Goal: Task Accomplishment & Management: Manage account settings

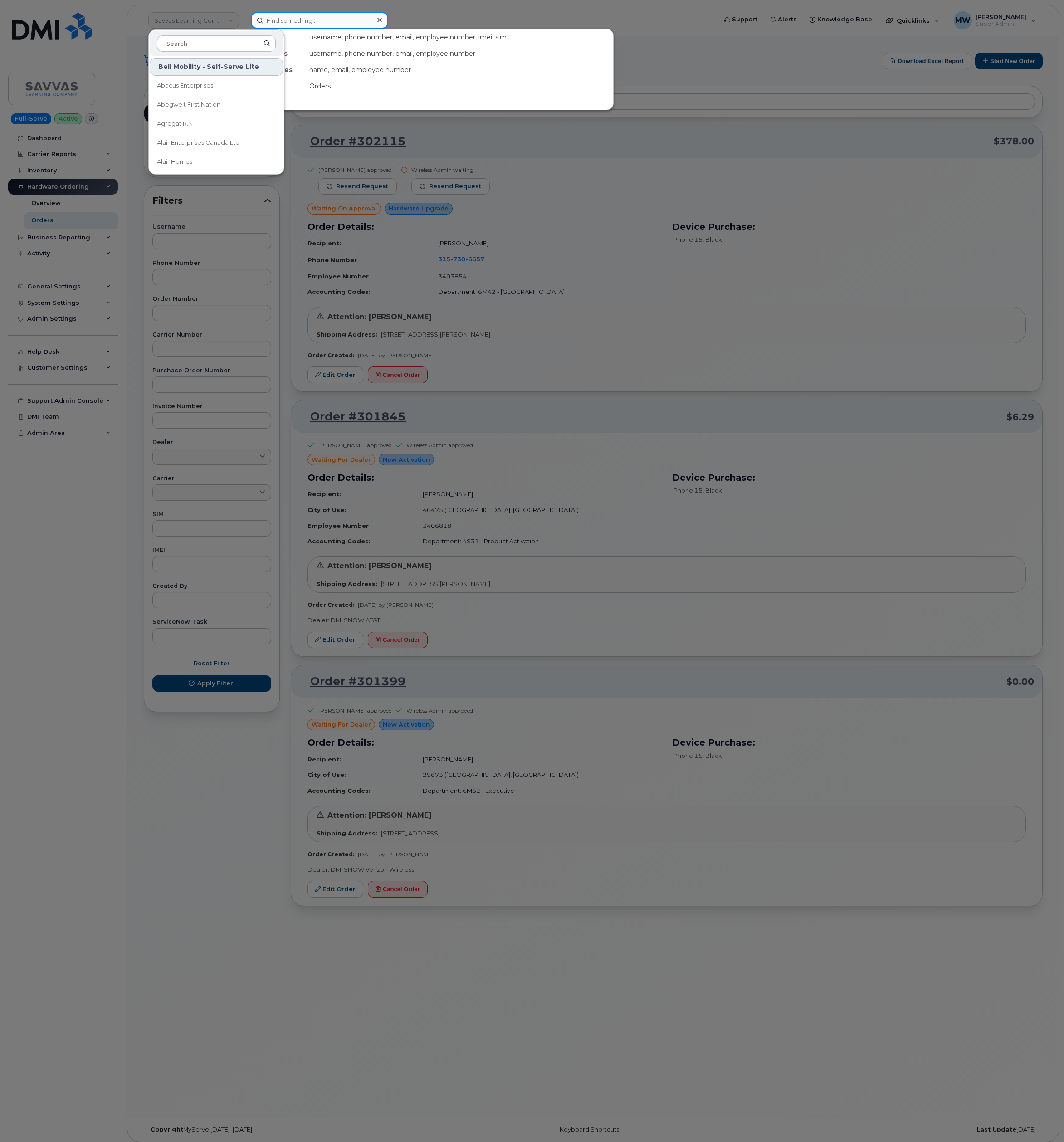
click at [337, 21] on input at bounding box center [319, 19] width 137 height 16
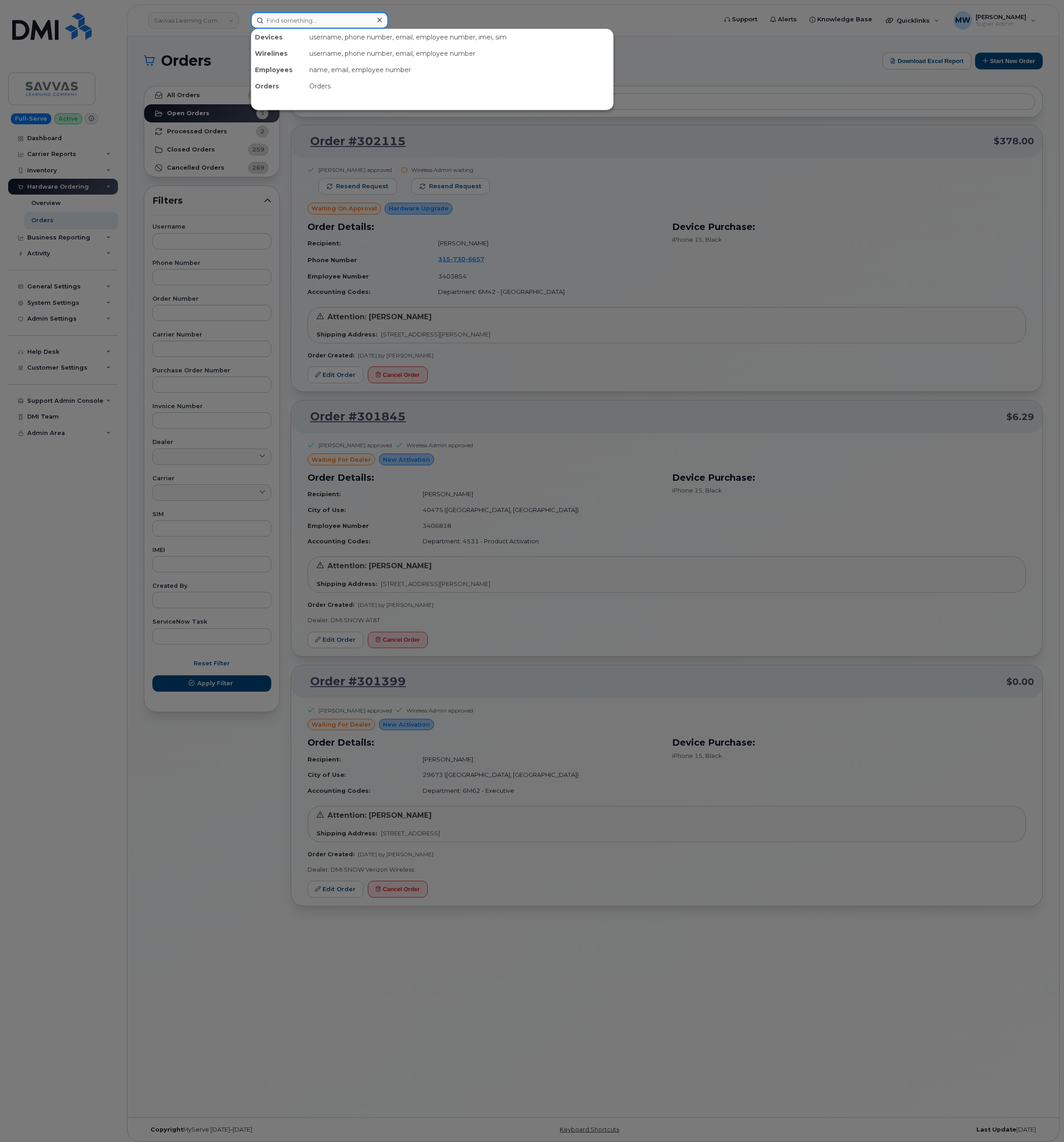
paste input "330) 592-7284"
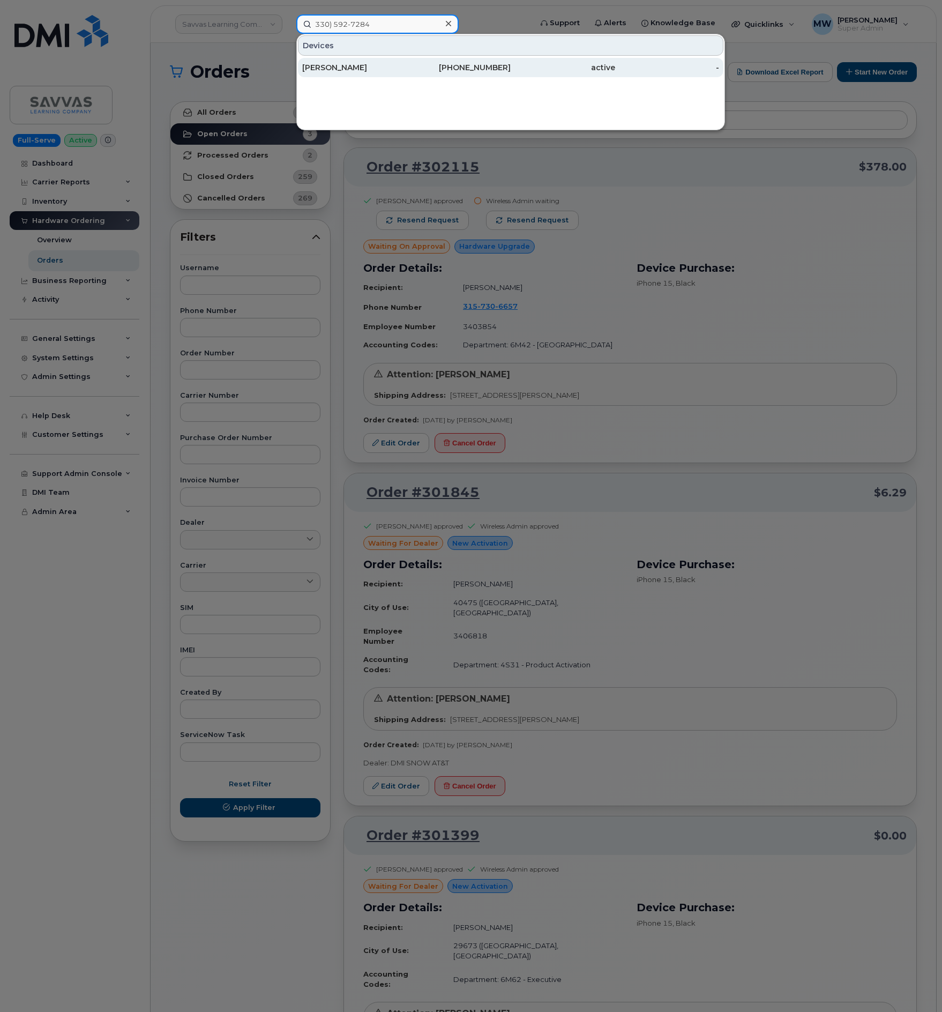
type input "330) 592-7284"
click at [566, 61] on div "active" at bounding box center [563, 67] width 104 height 19
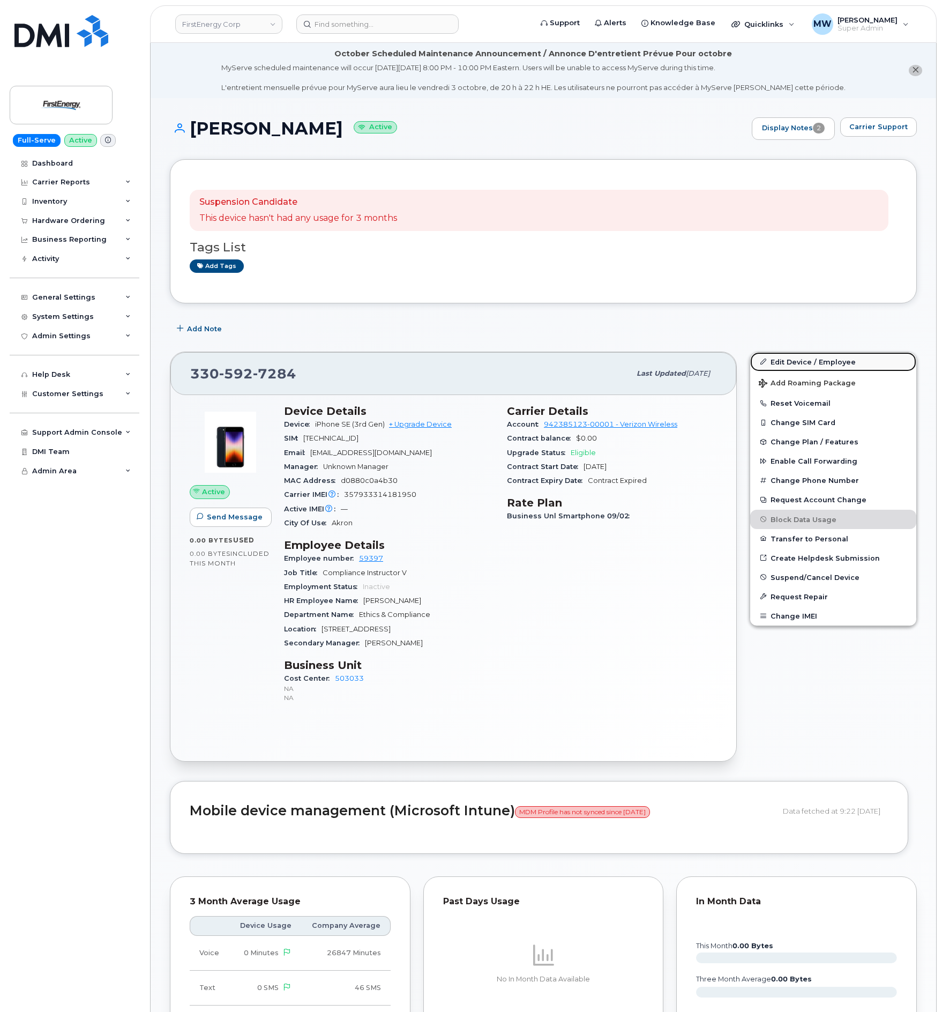
click at [855, 367] on link "Edit Device / Employee" at bounding box center [833, 361] width 166 height 19
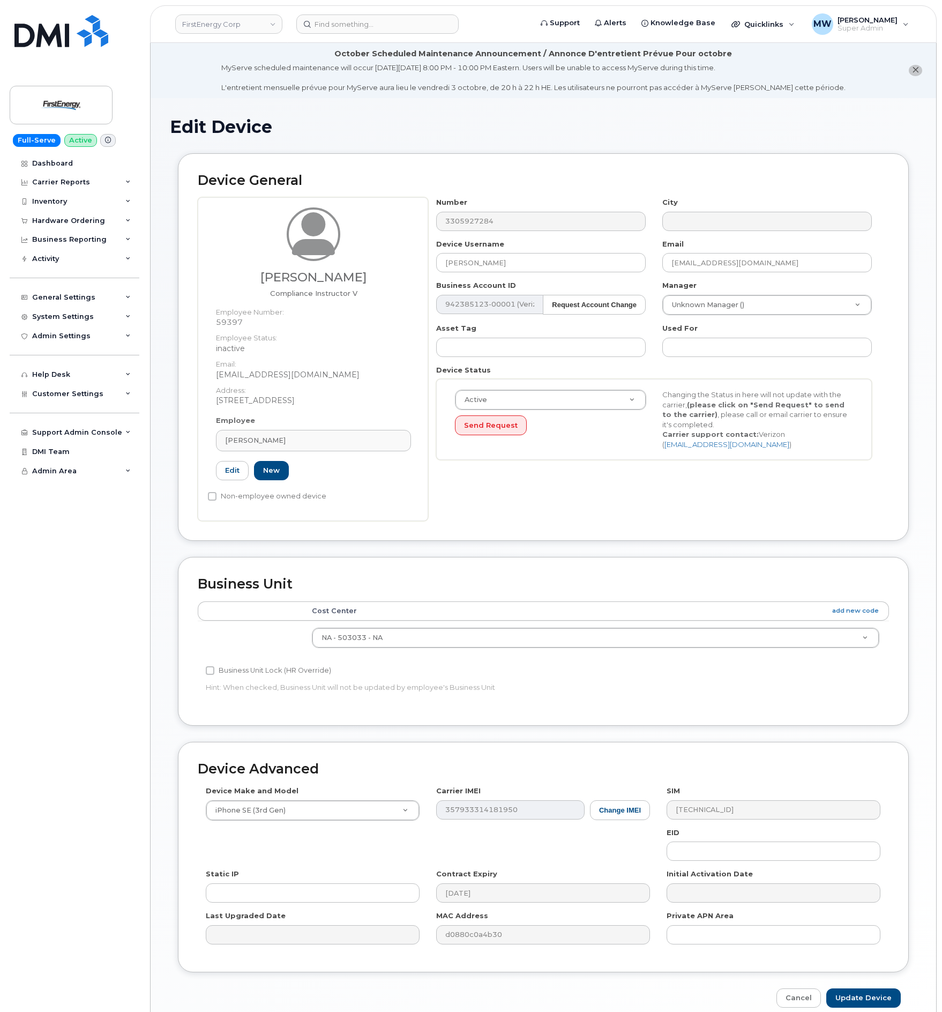
click at [610, 412] on div "Active Active Suspended Cancelled Send Request" at bounding box center [550, 413] width 207 height 46
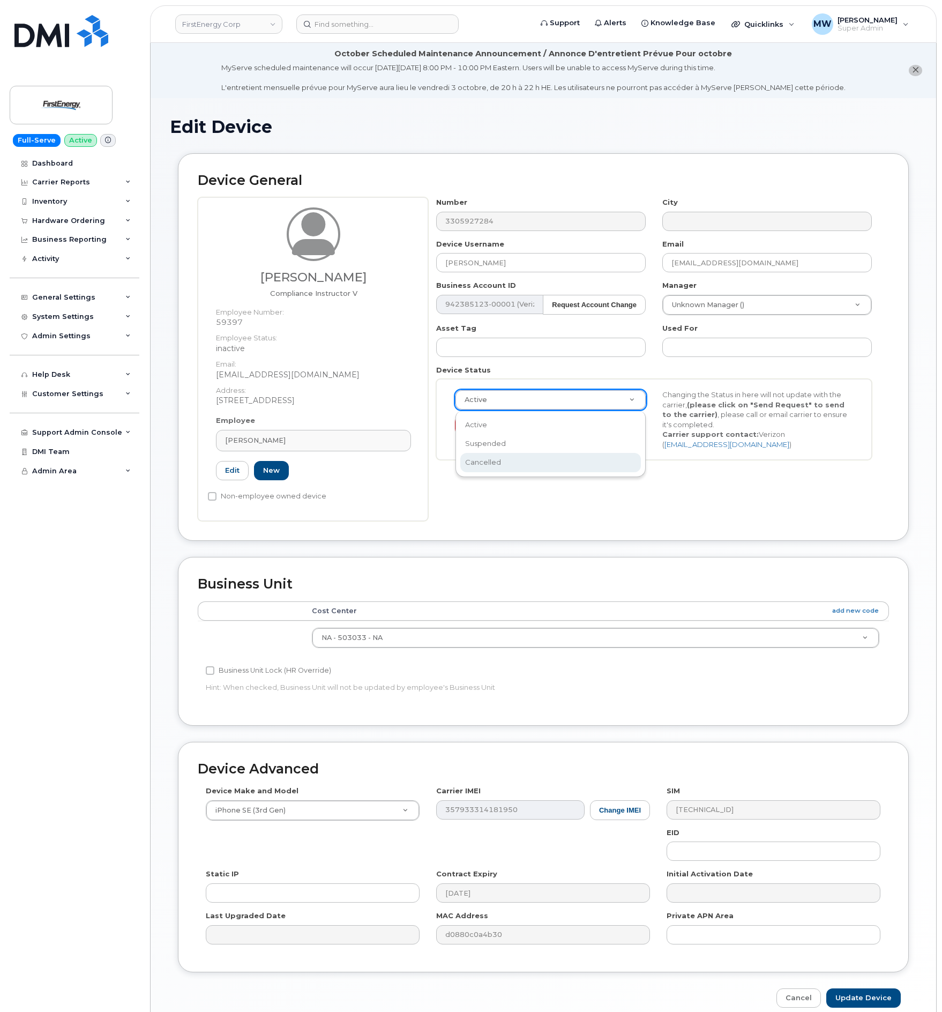
select select "cancelled"
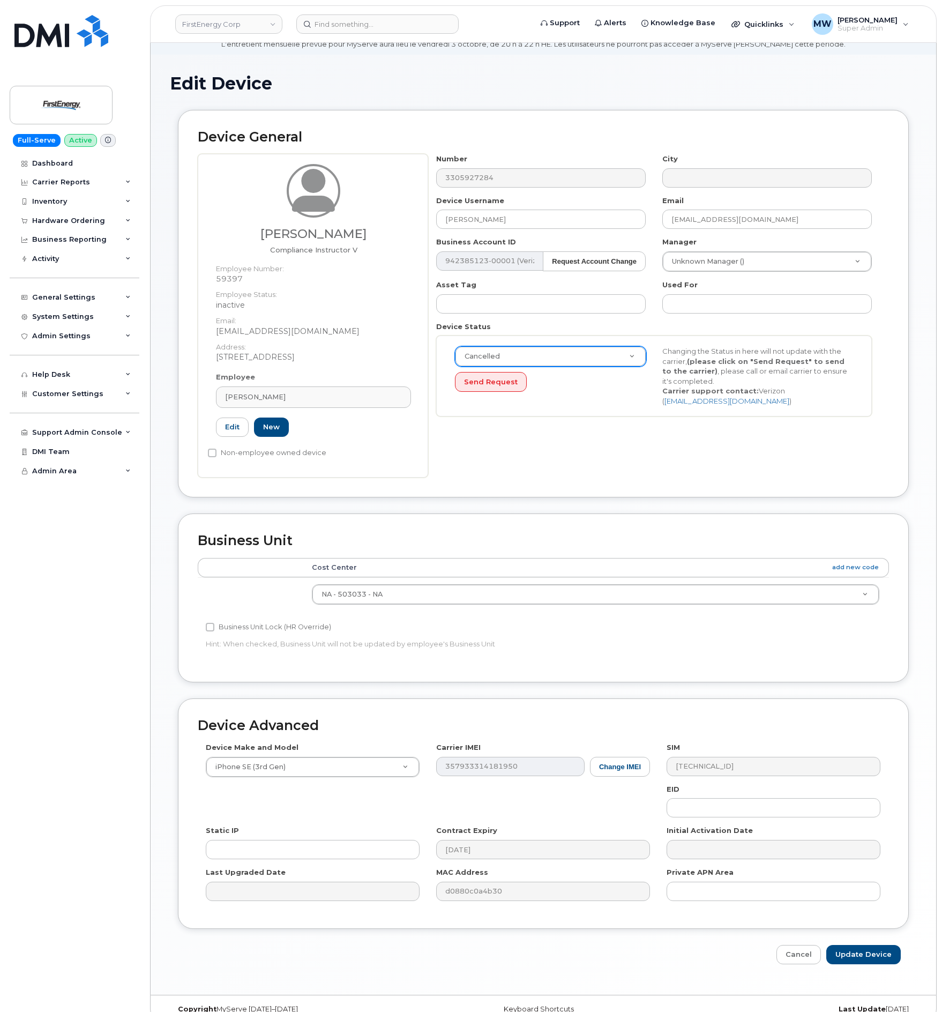
scroll to position [61, 0]
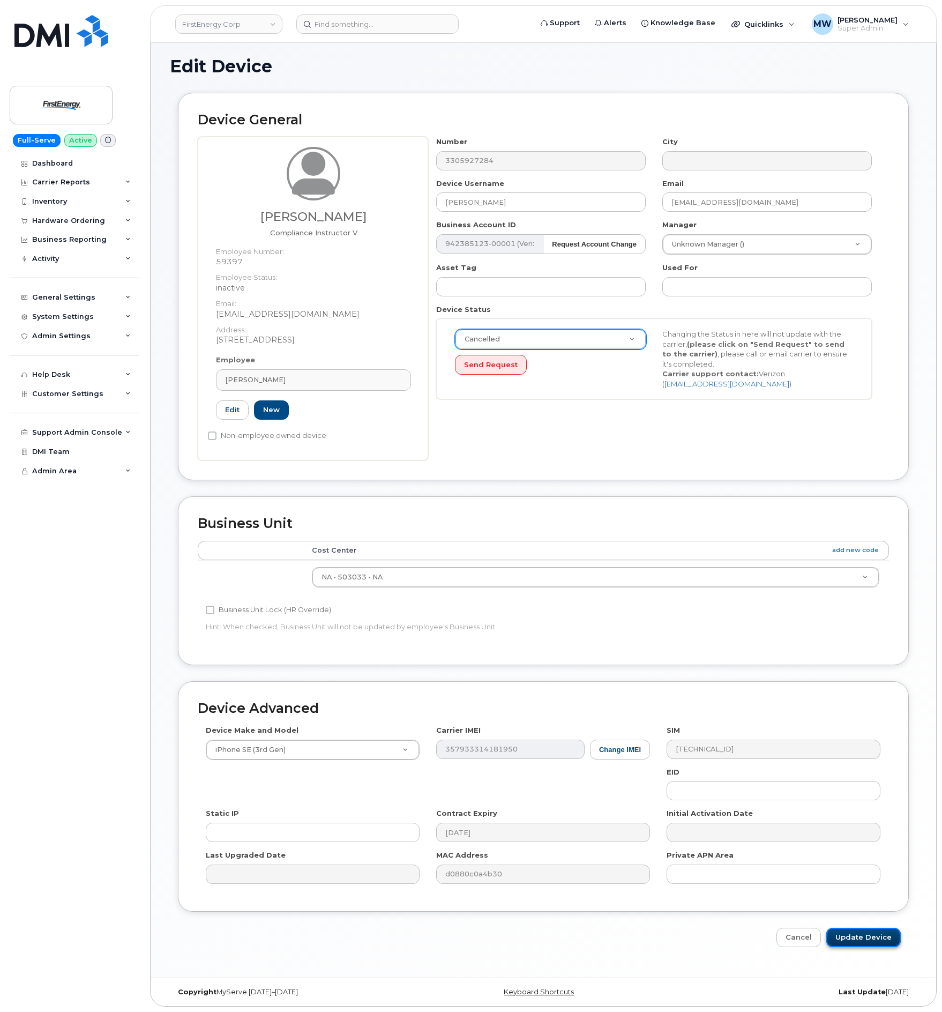
click at [854, 944] on input "Update Device" at bounding box center [863, 938] width 74 height 20
type input "Saving..."
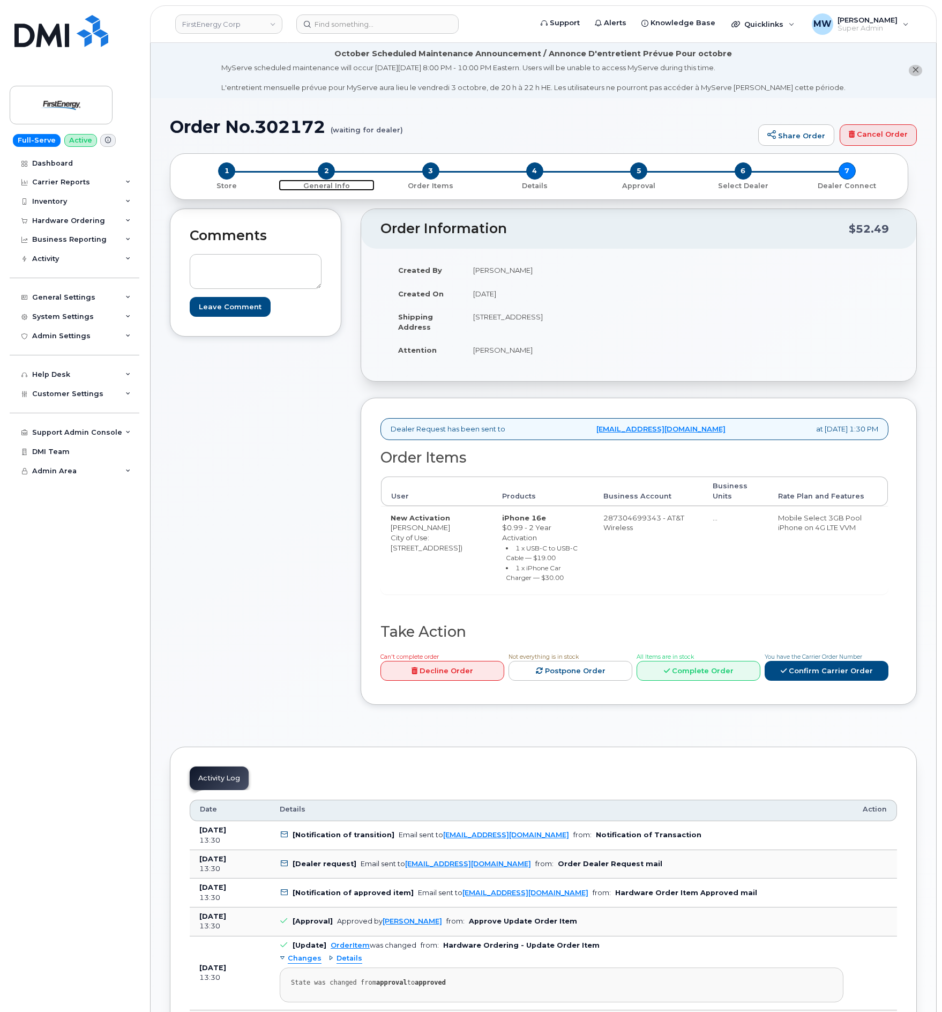
click at [334, 171] on span "2" at bounding box center [326, 170] width 17 height 17
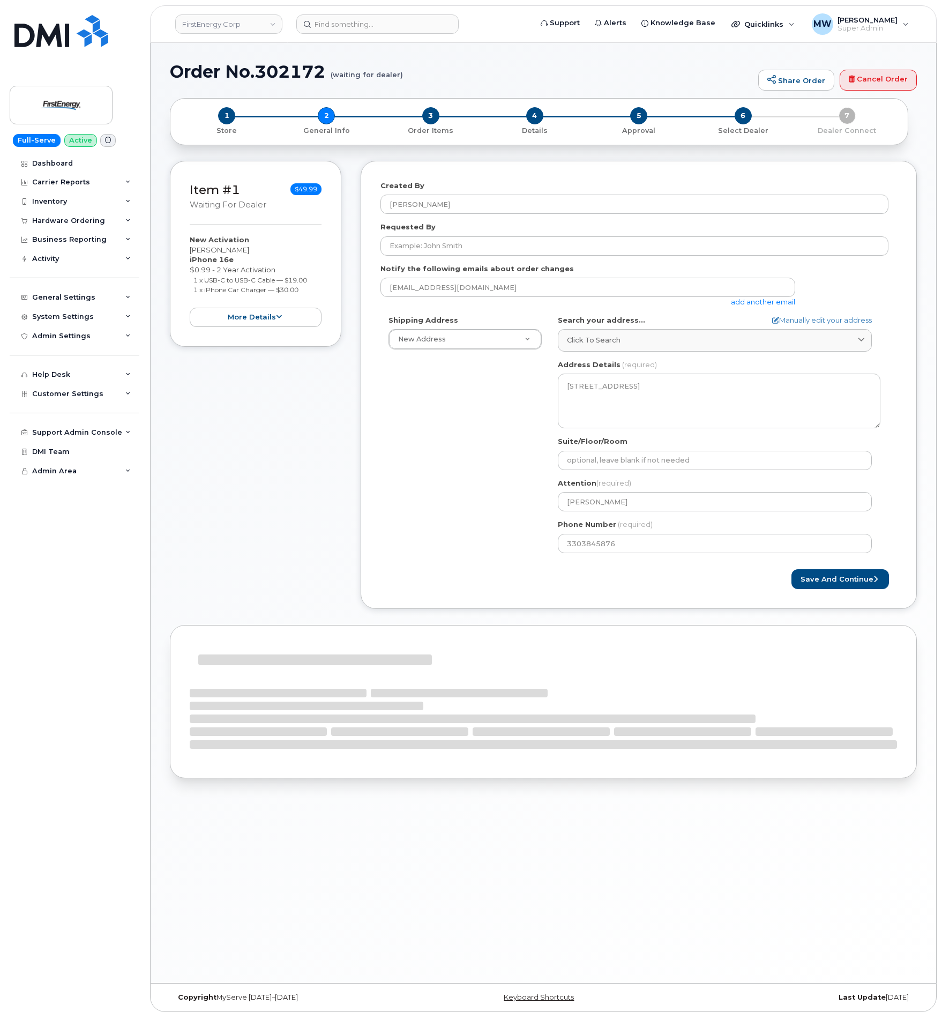
select select
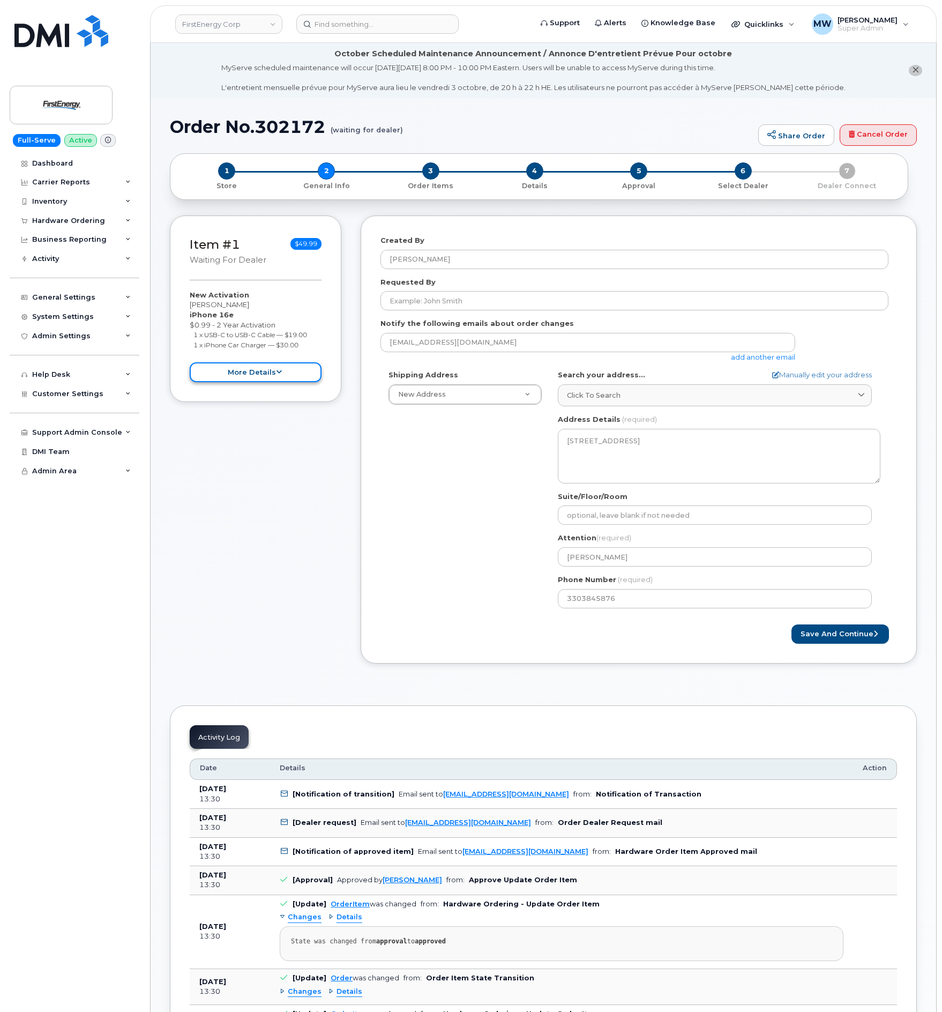
click at [293, 367] on button "more details" at bounding box center [256, 372] width 132 height 20
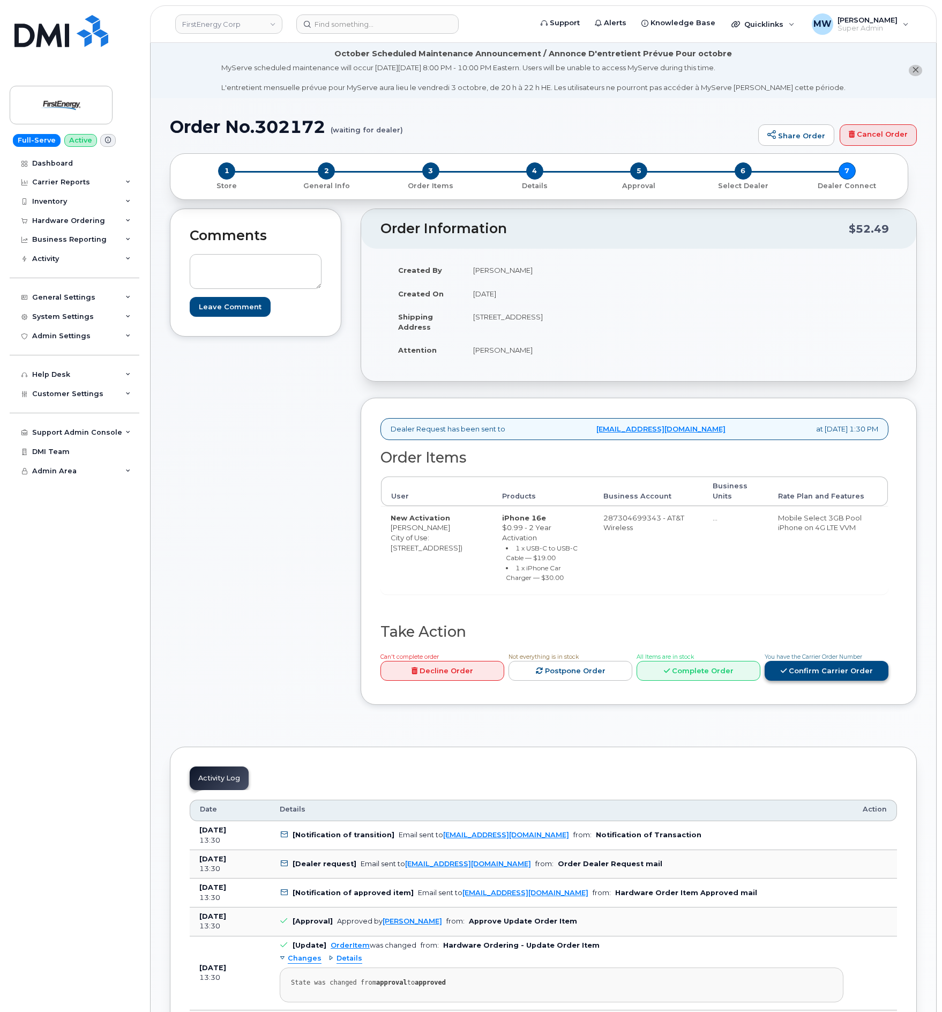
click at [873, 661] on link "Confirm Carrier Order" at bounding box center [827, 671] width 124 height 20
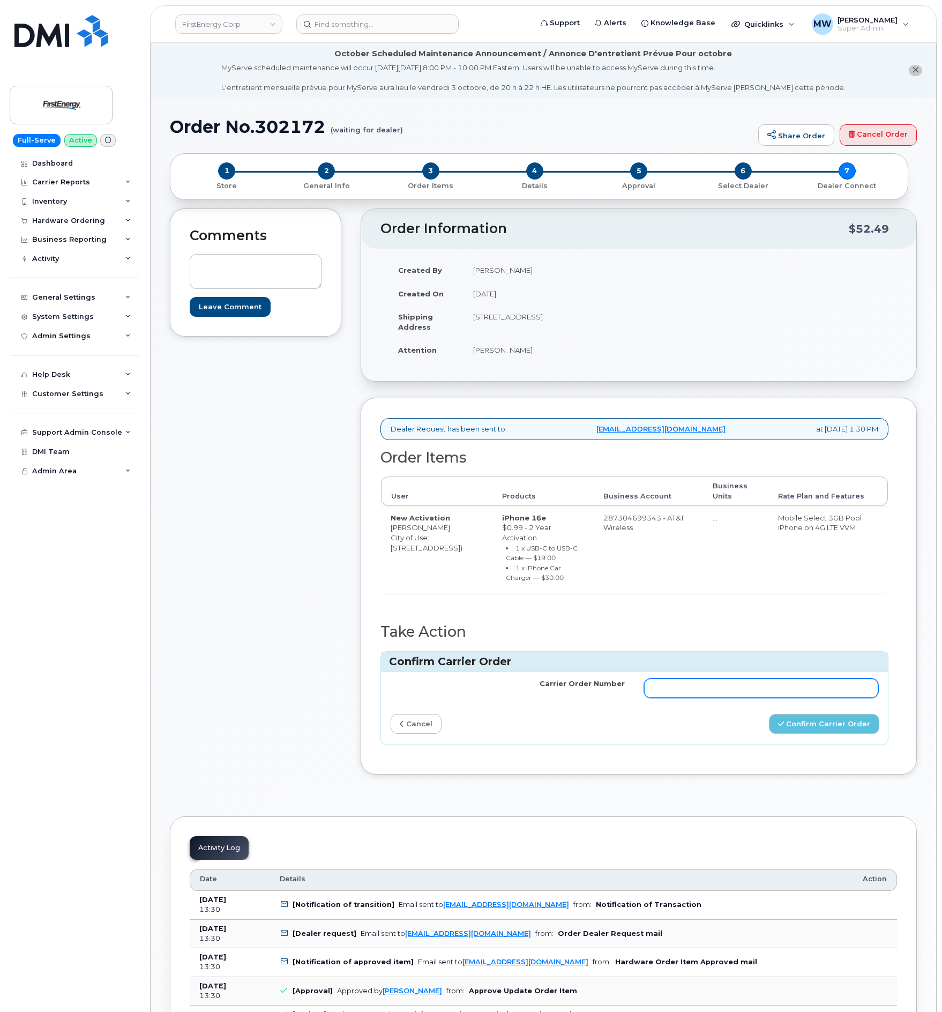
click at [803, 685] on input "Carrier Order Number" at bounding box center [761, 687] width 234 height 19
paste input "10-154227210305596"
type input "10-154227210305596"
click at [823, 714] on button "Confirm Carrier Order" at bounding box center [824, 724] width 110 height 20
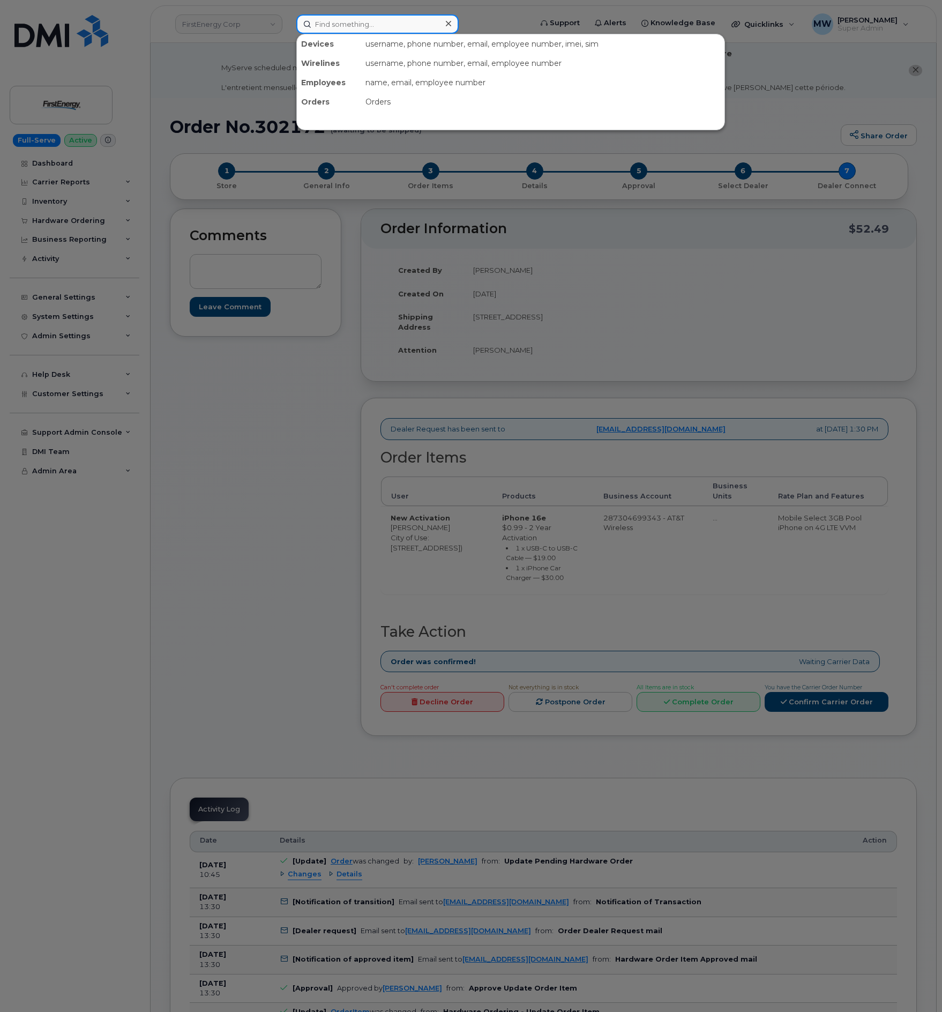
click at [320, 26] on input at bounding box center [377, 23] width 162 height 19
paste input "4802326020"
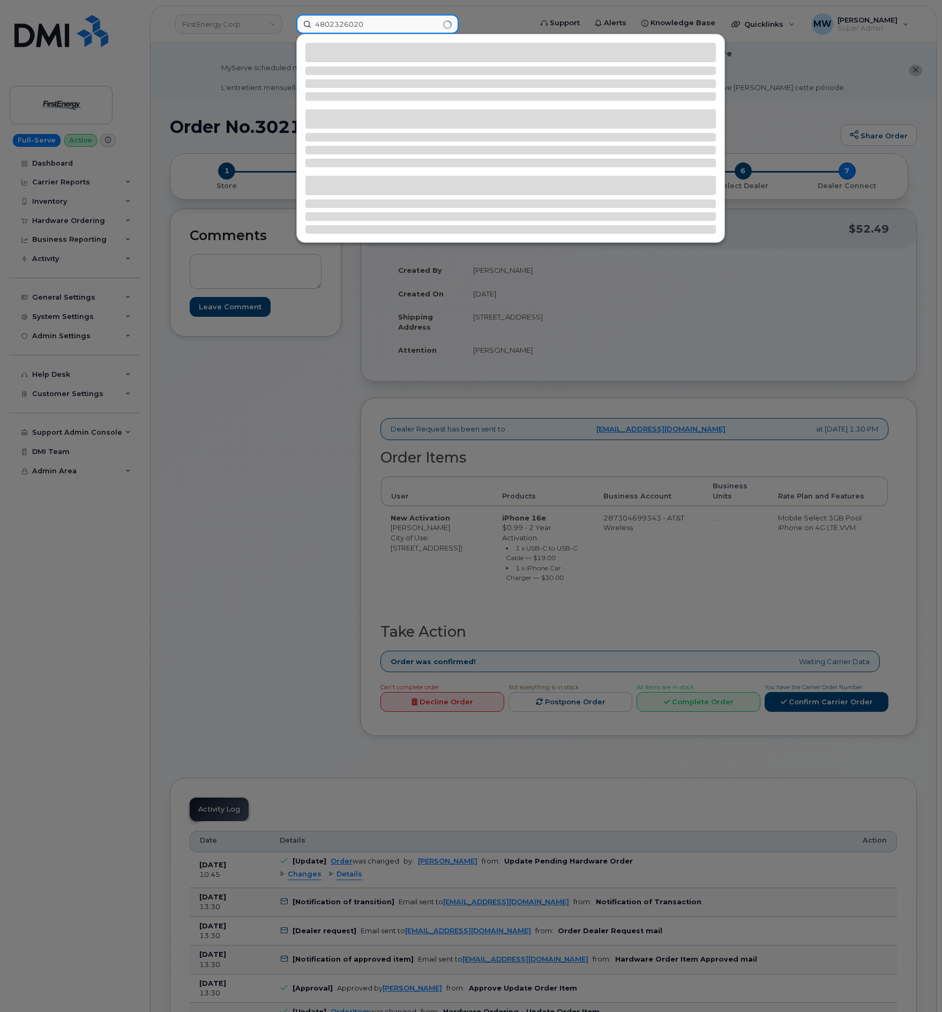
type input "4802326020"
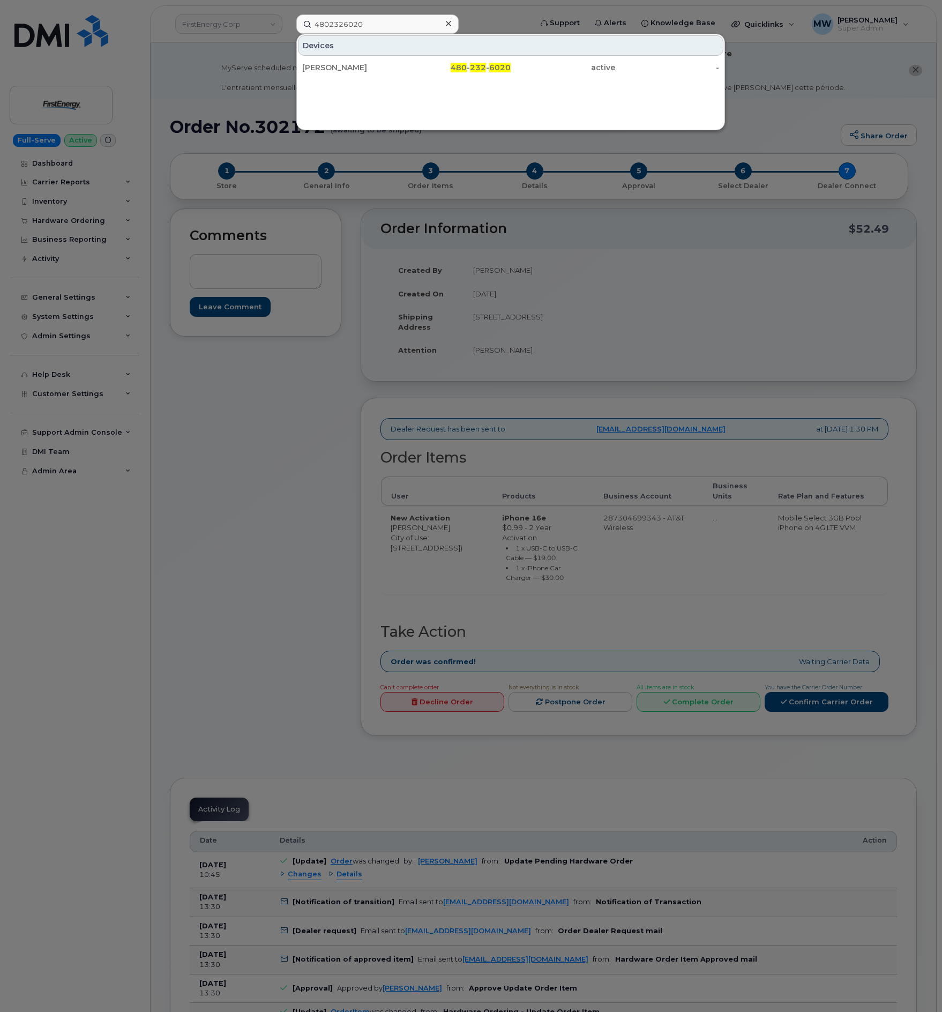
click at [631, 87] on div "Devices James Newman 480 - 232 - 6020 active -" at bounding box center [510, 82] width 429 height 96
click at [631, 65] on div "-" at bounding box center [667, 67] width 104 height 11
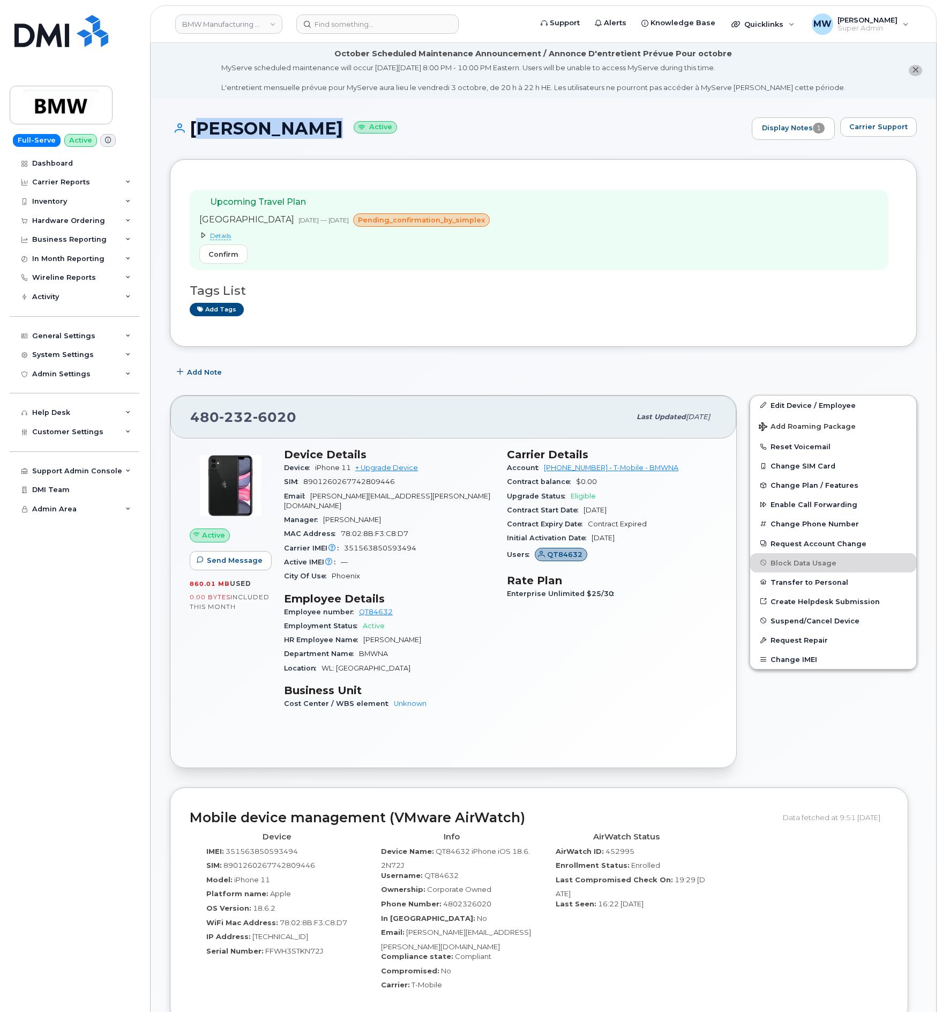
drag, startPoint x: 330, startPoint y: 137, endPoint x: 193, endPoint y: 131, distance: 136.8
click at [193, 131] on h1 "James Newman Active" at bounding box center [458, 128] width 577 height 19
copy h1 "James Newman"
drag, startPoint x: 539, startPoint y: 474, endPoint x: 588, endPoint y: 472, distance: 49.4
click at [588, 472] on div "Account 973767968 - T-Mobile - BMWNA" at bounding box center [612, 468] width 210 height 14
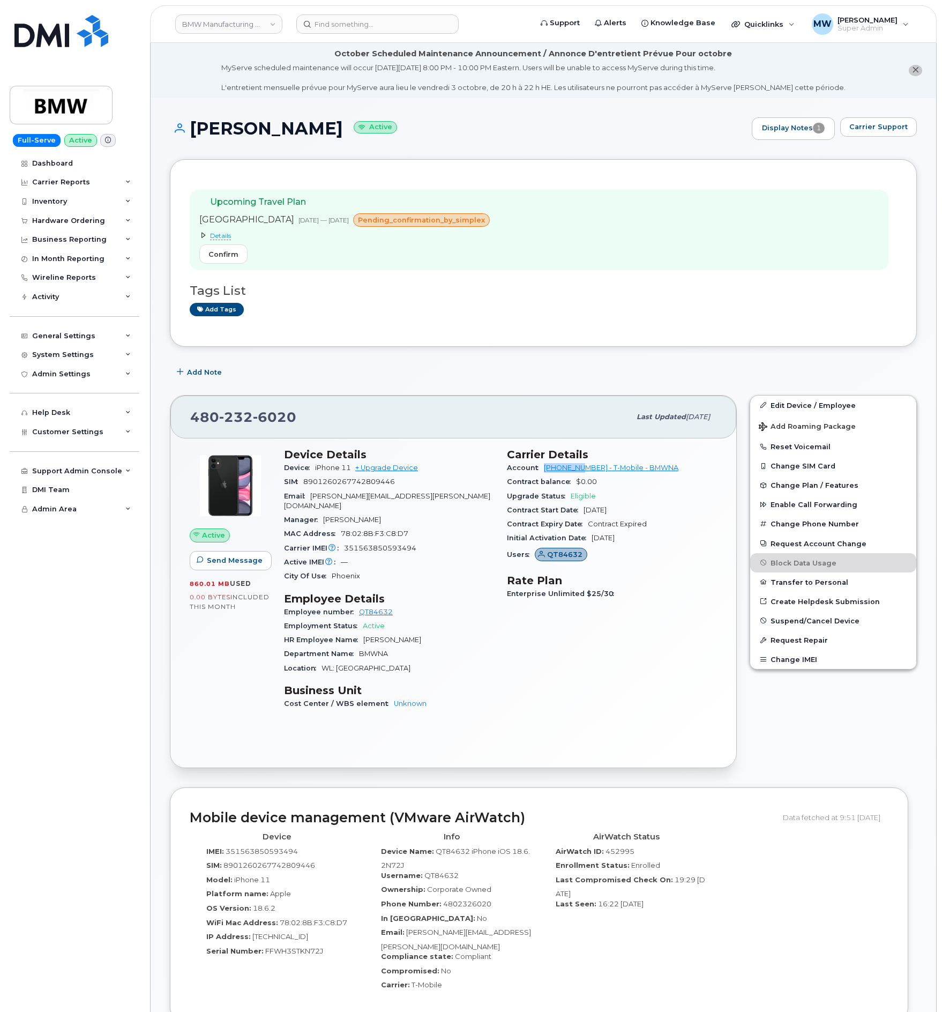
copy link "973767968"
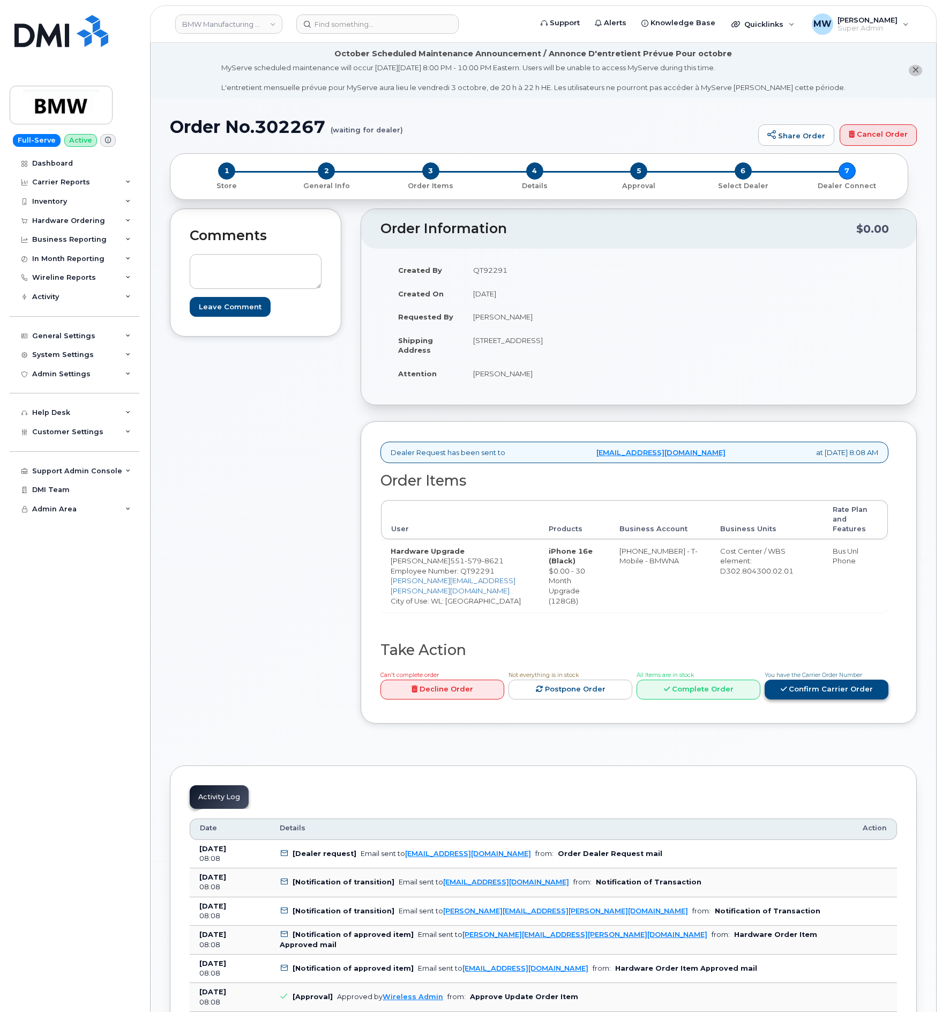
click at [849, 699] on link "Confirm Carrier Order" at bounding box center [827, 690] width 124 height 20
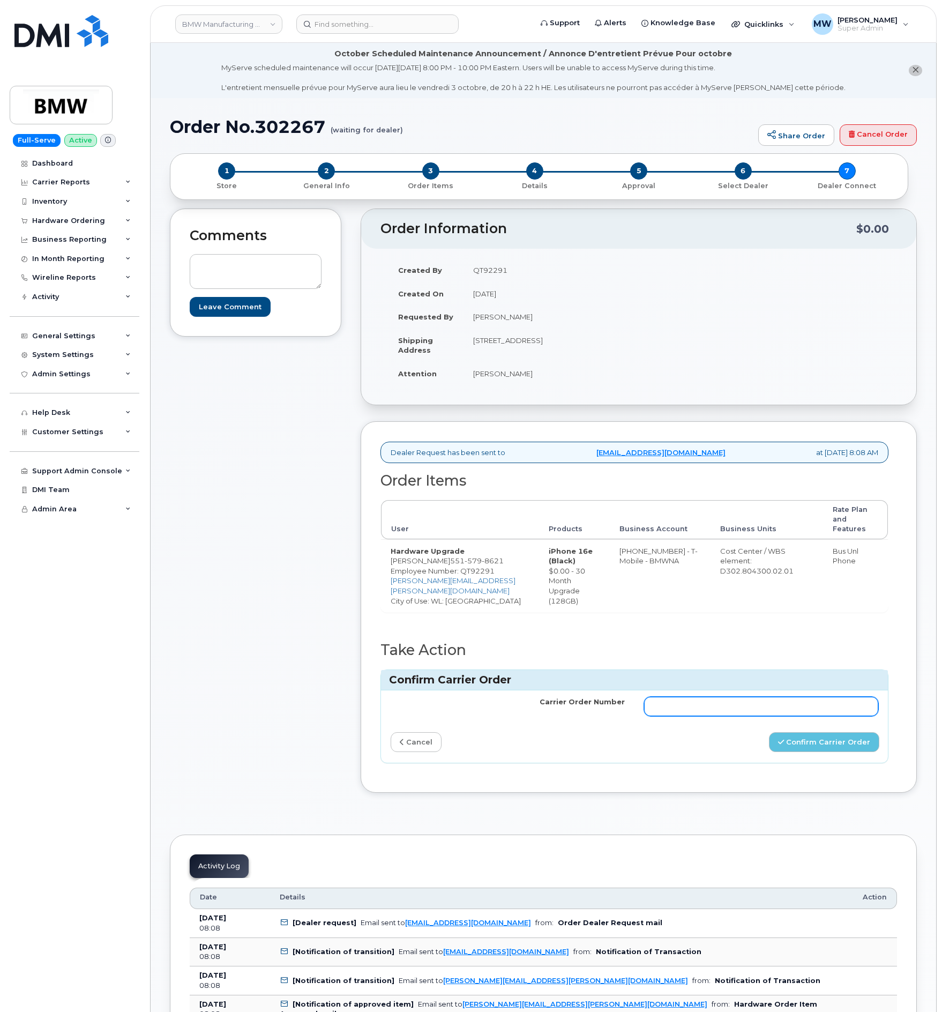
drag, startPoint x: 826, startPoint y: 721, endPoint x: 808, endPoint y: 716, distance: 19.4
click at [826, 716] on input "Carrier Order Number" at bounding box center [761, 706] width 234 height 19
paste input "771993782"
type input "771993782"
click at [854, 752] on button "Confirm Carrier Order" at bounding box center [824, 742] width 110 height 20
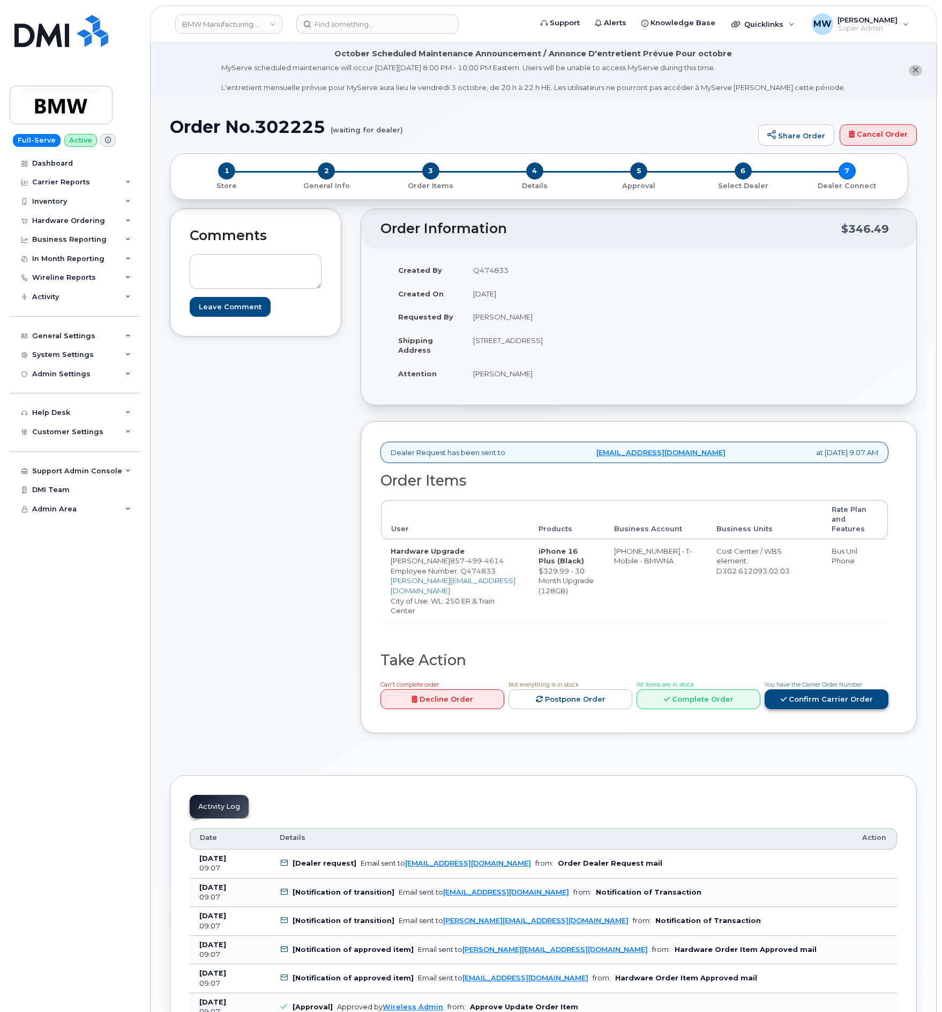
click at [817, 689] on link "Confirm Carrier Order" at bounding box center [827, 699] width 124 height 20
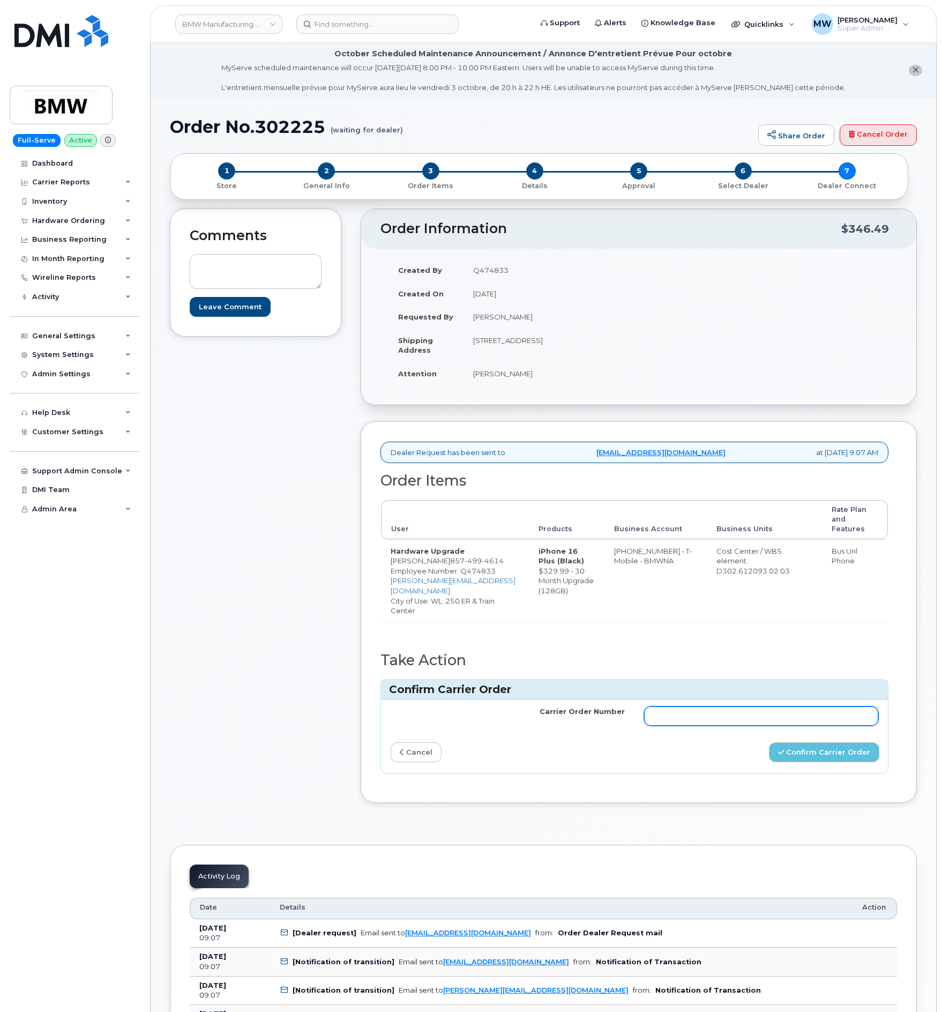
drag, startPoint x: 804, startPoint y: 698, endPoint x: 798, endPoint y: 696, distance: 6.8
click at [804, 706] on input "Carrier Order Number" at bounding box center [761, 715] width 234 height 19
paste input "771993820"
type input "771993820"
click at [799, 742] on button "Confirm Carrier Order" at bounding box center [824, 752] width 110 height 20
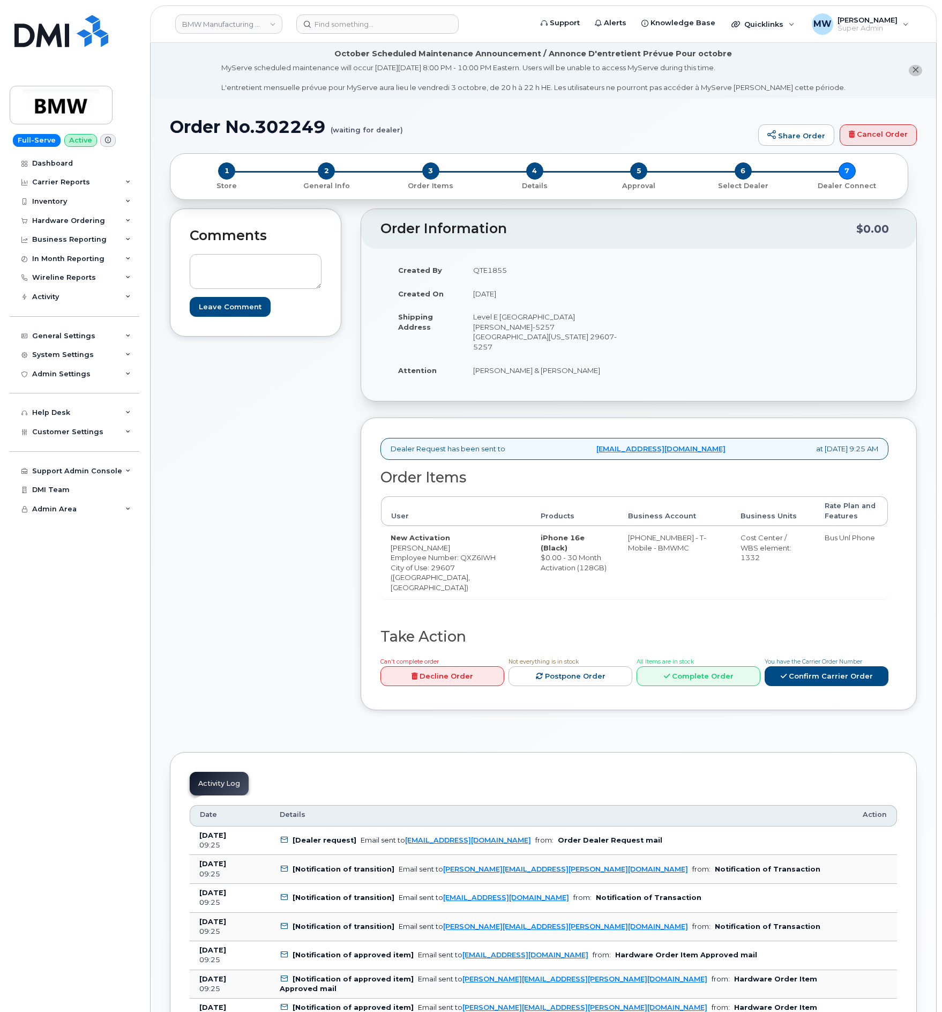
click at [439, 537] on td "New Activation [PERSON_NAME] Employee Number: QXZ6IWH City of Use: 29607 ([GEOG…" at bounding box center [456, 562] width 150 height 73
copy td "[PERSON_NAME]"
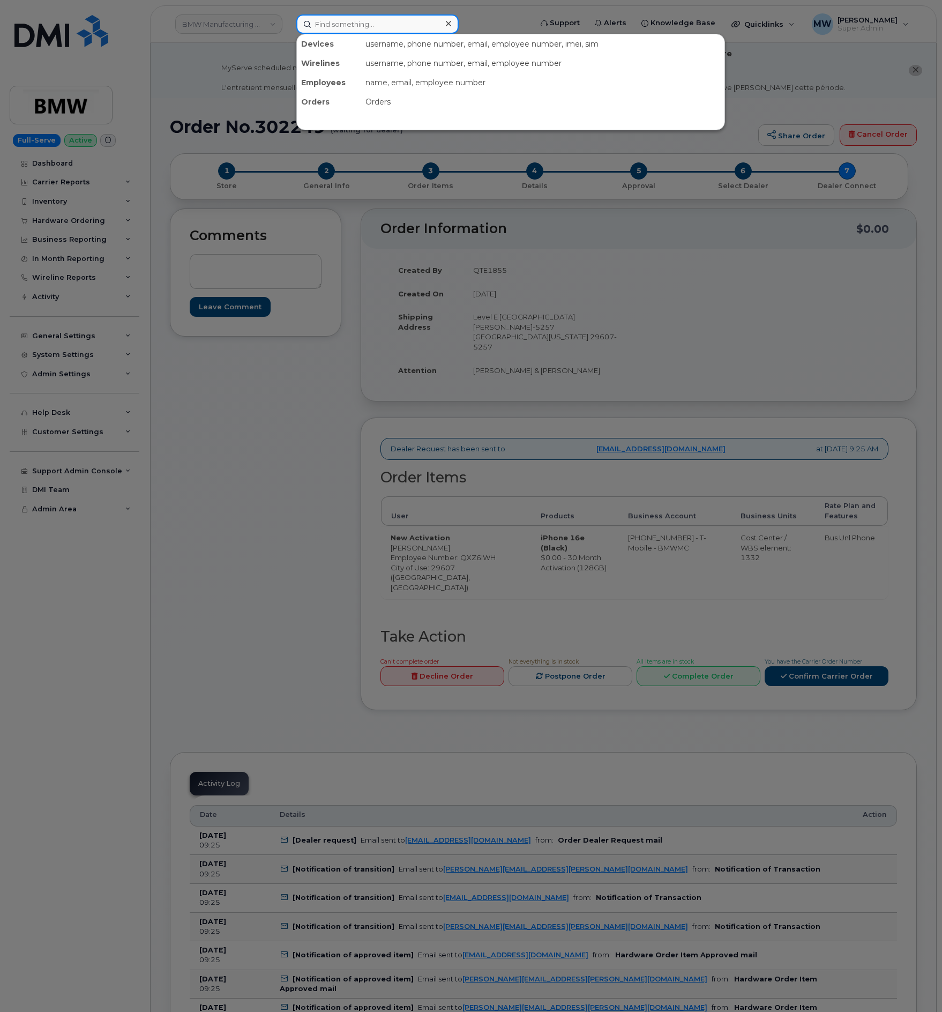
click at [413, 32] on input at bounding box center [377, 23] width 162 height 19
paste input "Barthel"
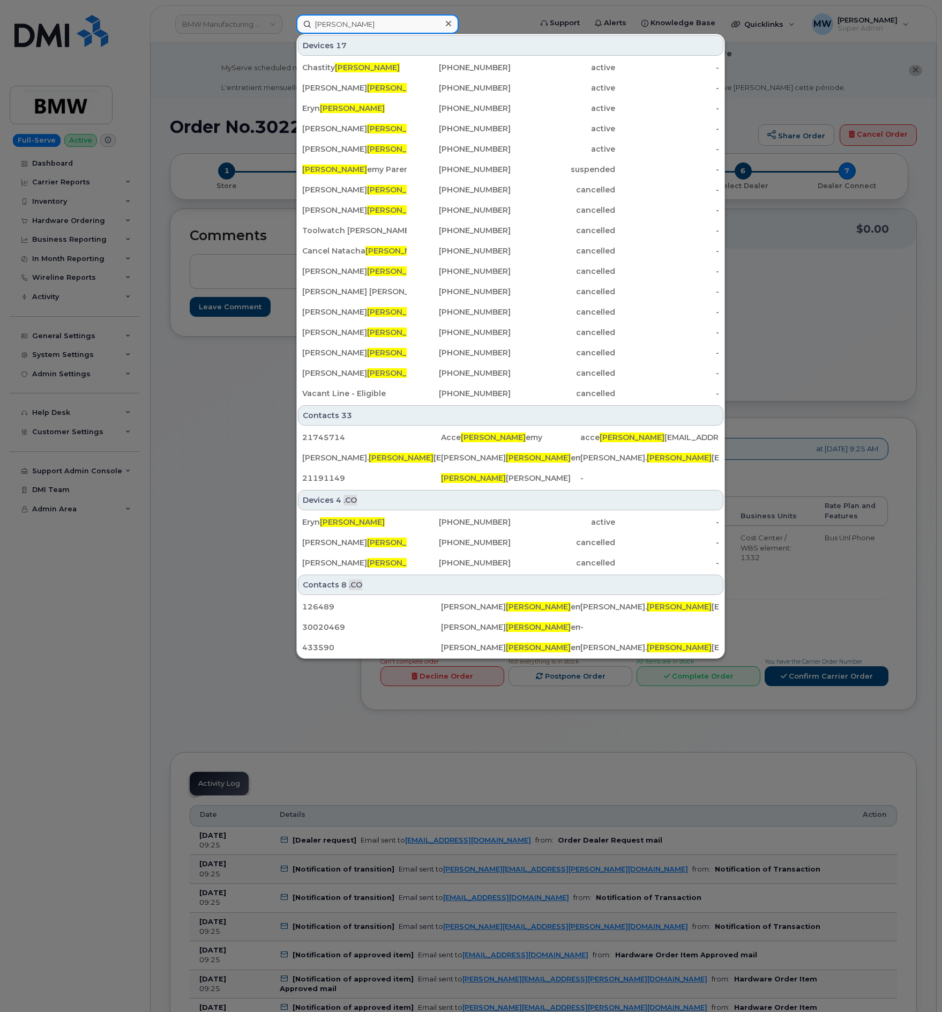
type input "Barthel"
click at [182, 579] on div at bounding box center [471, 506] width 942 height 1012
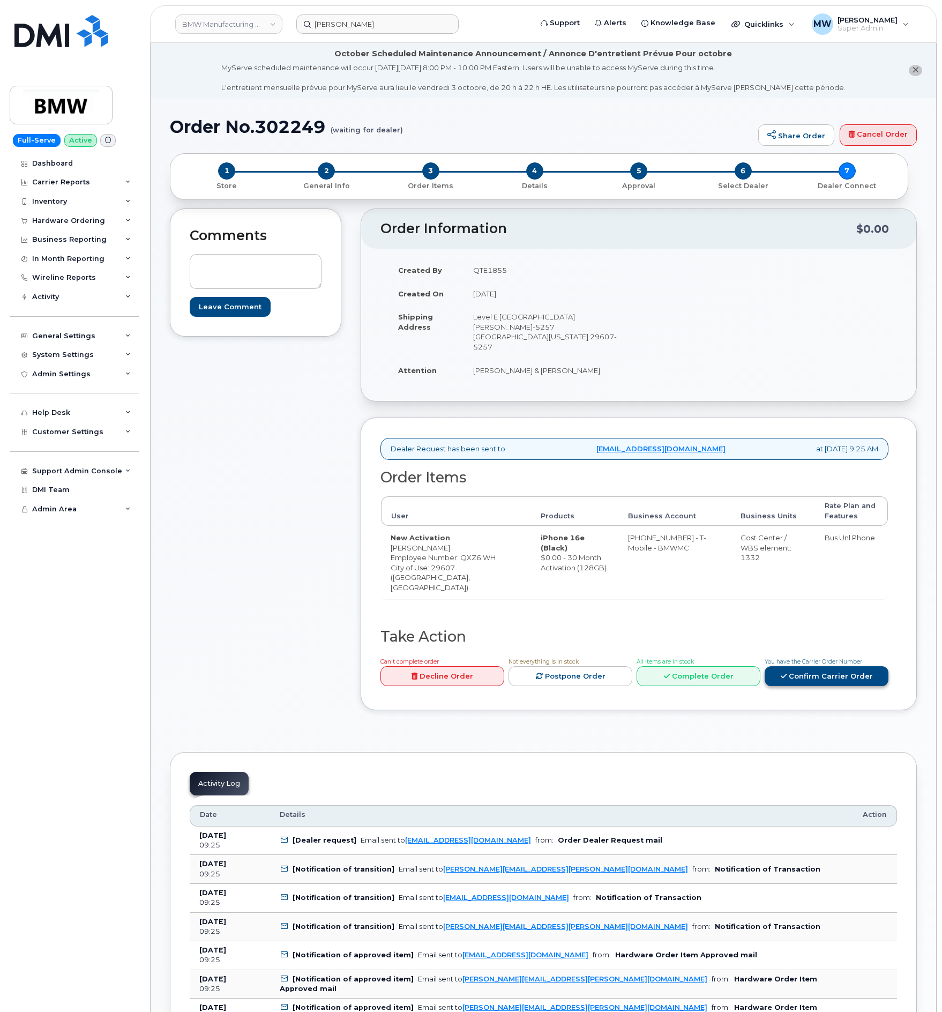
click at [830, 679] on div "Can't complete order Decline Order Not everything is in stock Postpone Order Al…" at bounding box center [632, 673] width 512 height 34
click at [828, 669] on link "Confirm Carrier Order" at bounding box center [827, 676] width 124 height 20
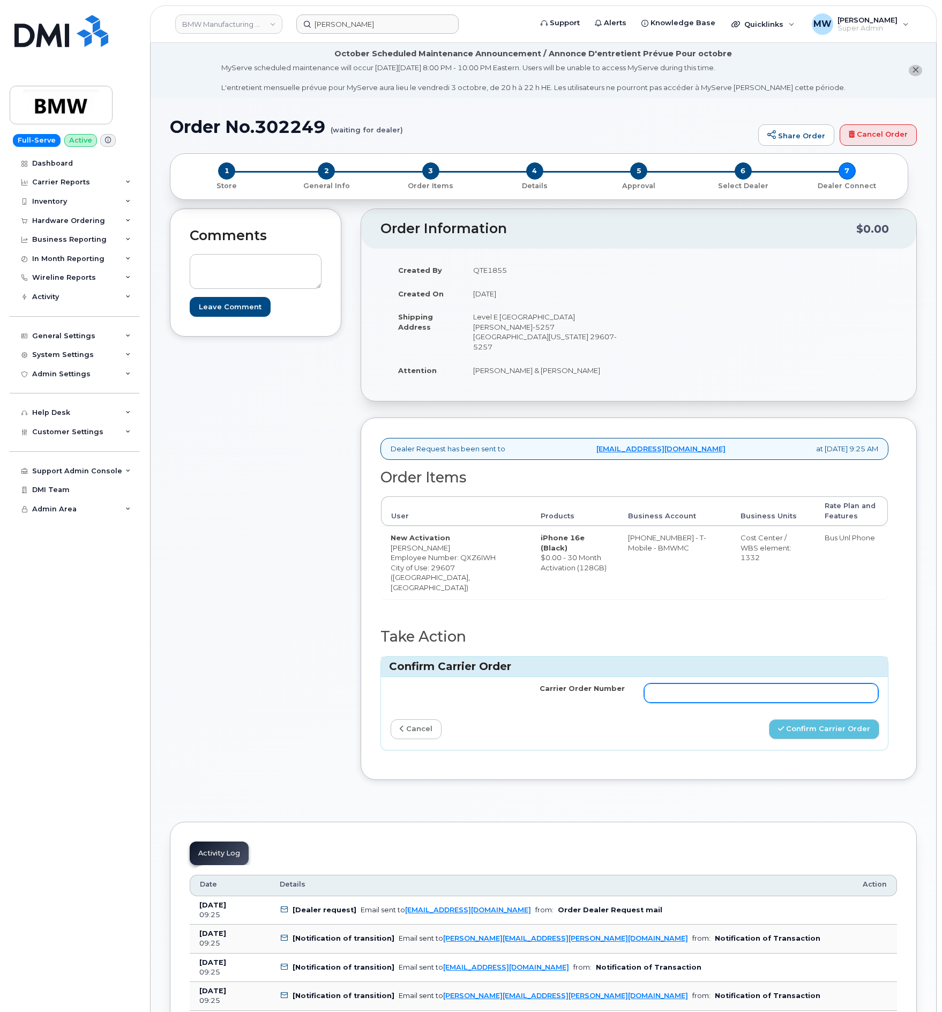
drag, startPoint x: 807, startPoint y: 683, endPoint x: 786, endPoint y: 687, distance: 21.2
click at [807, 683] on input "Carrier Order Number" at bounding box center [761, 692] width 234 height 19
paste input "771993891"
type input "771993891"
click at [790, 720] on button "Confirm Carrier Order" at bounding box center [824, 729] width 110 height 20
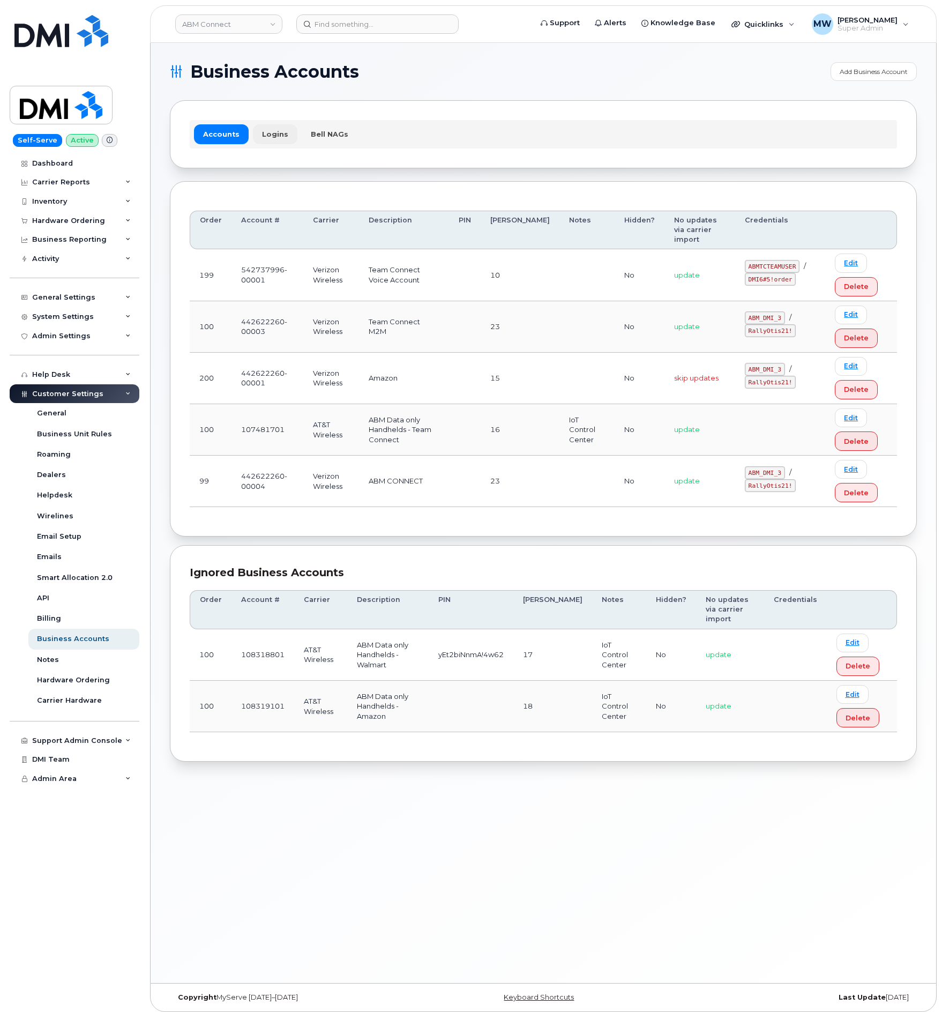
click at [272, 138] on link "Logins" at bounding box center [275, 133] width 44 height 19
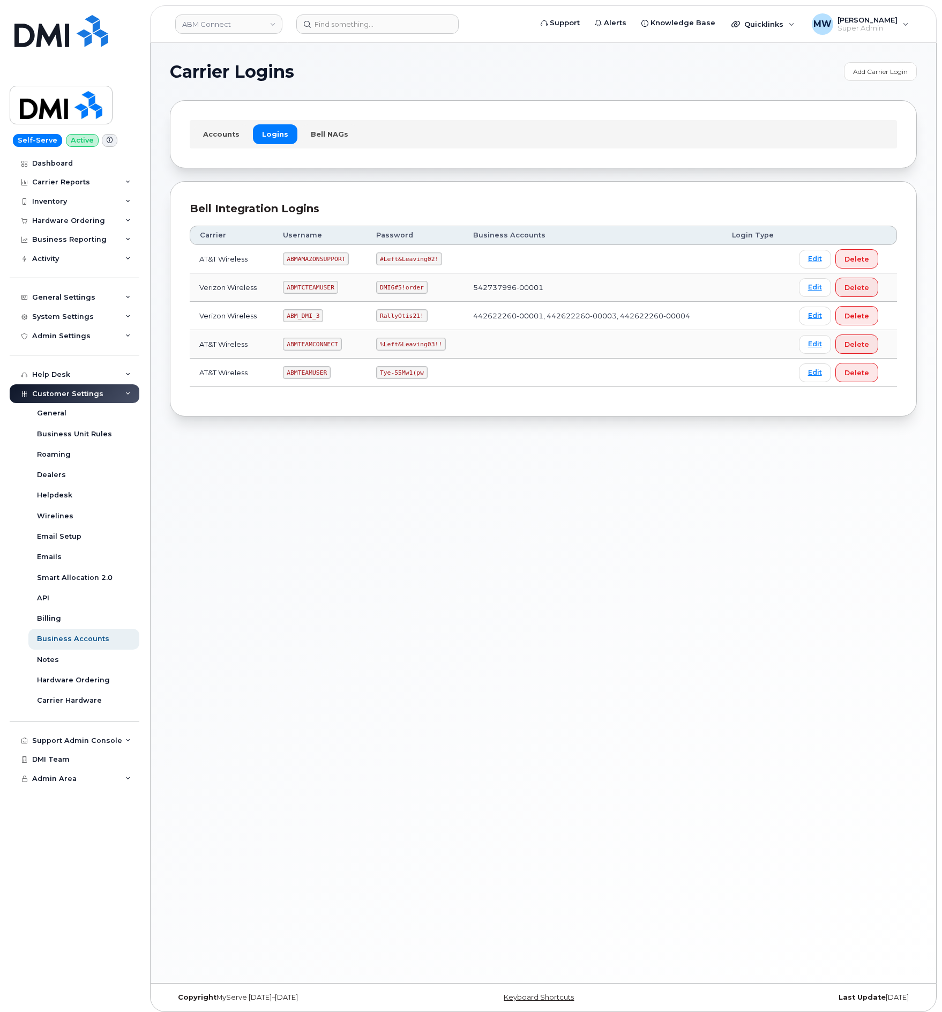
click at [306, 343] on code "ABMTEAMCONNECT" at bounding box center [312, 344] width 58 height 13
copy code "ABMTEAMCONNECT"
drag, startPoint x: 378, startPoint y: 348, endPoint x: 435, endPoint y: 349, distance: 56.3
click at [435, 349] on code "%Left&Leaving03!!" at bounding box center [411, 344] width 70 height 13
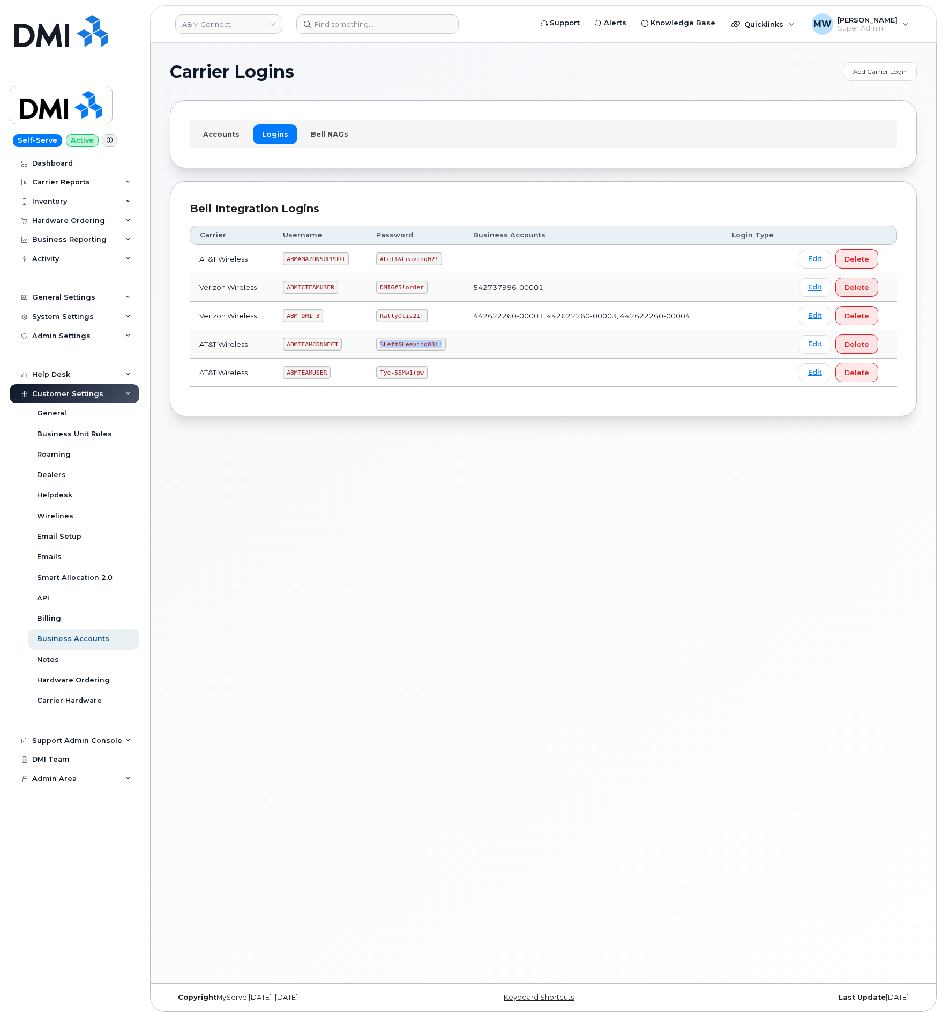
copy code "%Left&Leaving03!!"
